Goal: Transaction & Acquisition: Purchase product/service

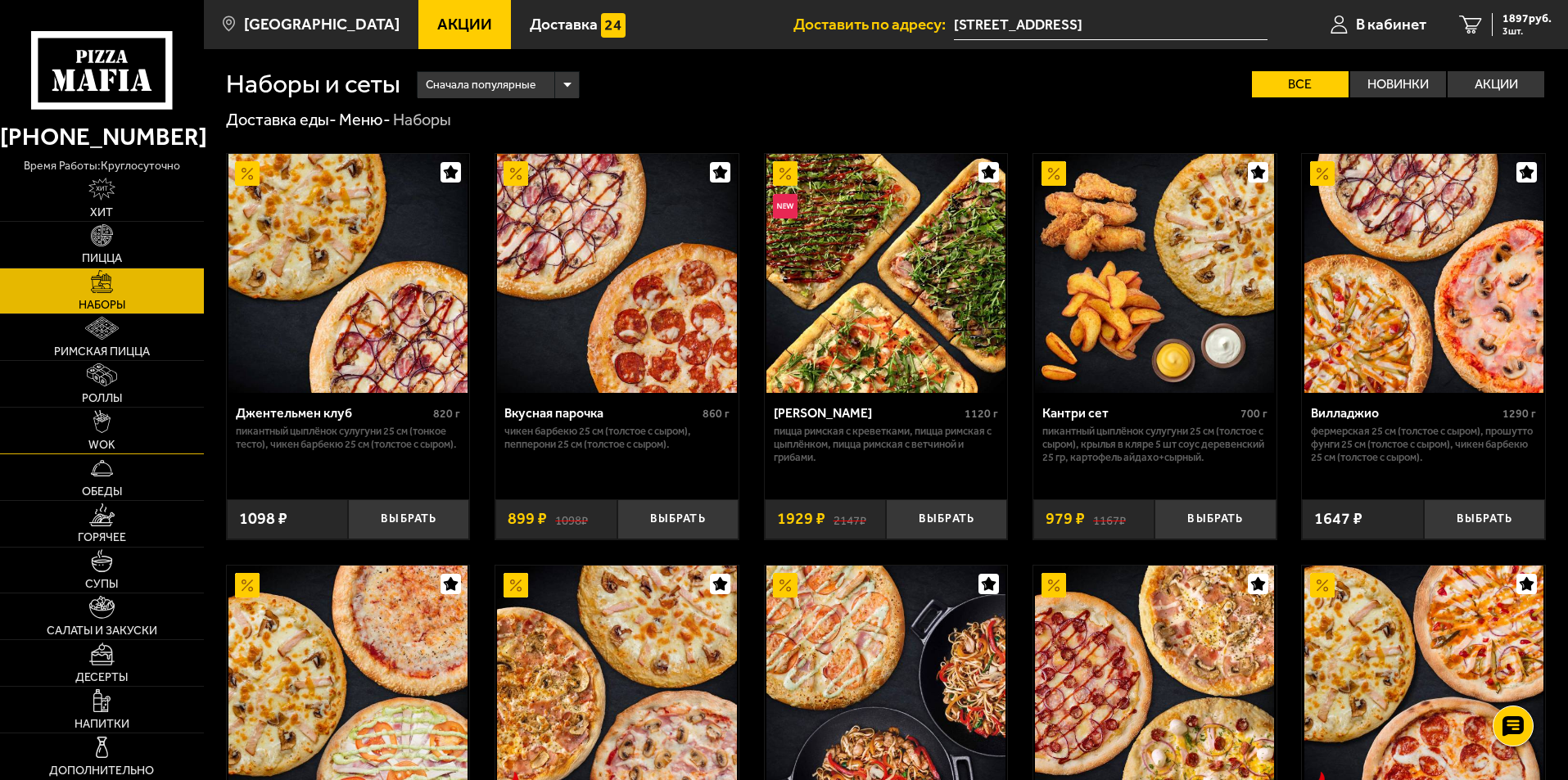
click at [110, 417] on img at bounding box center [103, 421] width 18 height 22
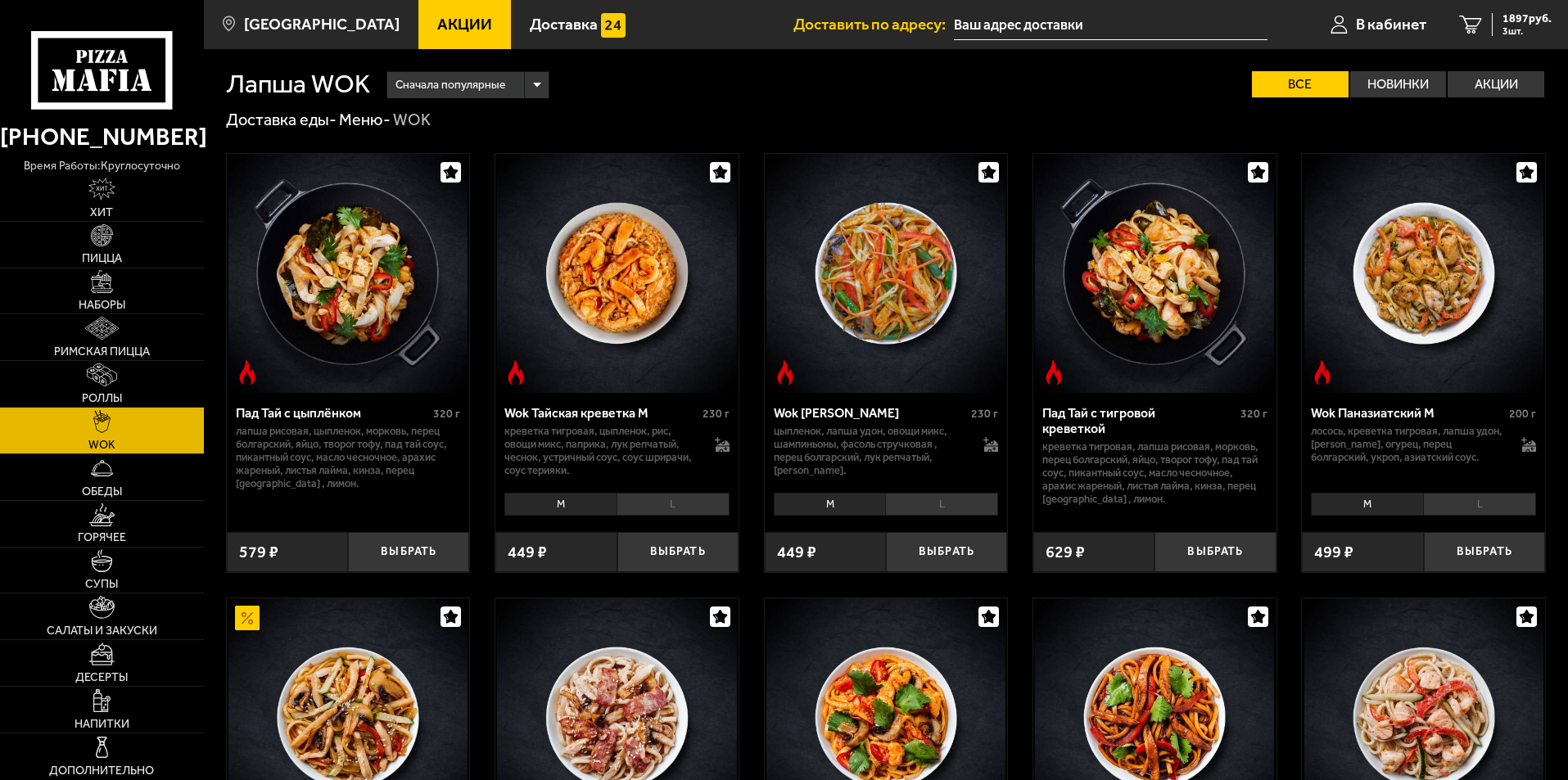
type input "[STREET_ADDRESS]"
click at [103, 519] on img at bounding box center [102, 514] width 25 height 22
